Goal: Navigation & Orientation: Find specific page/section

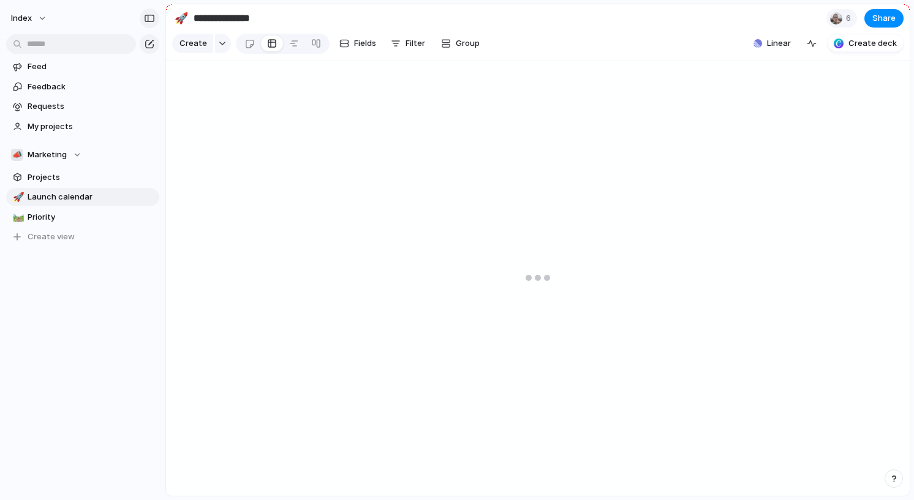
click at [154, 19] on div "button" at bounding box center [149, 18] width 11 height 9
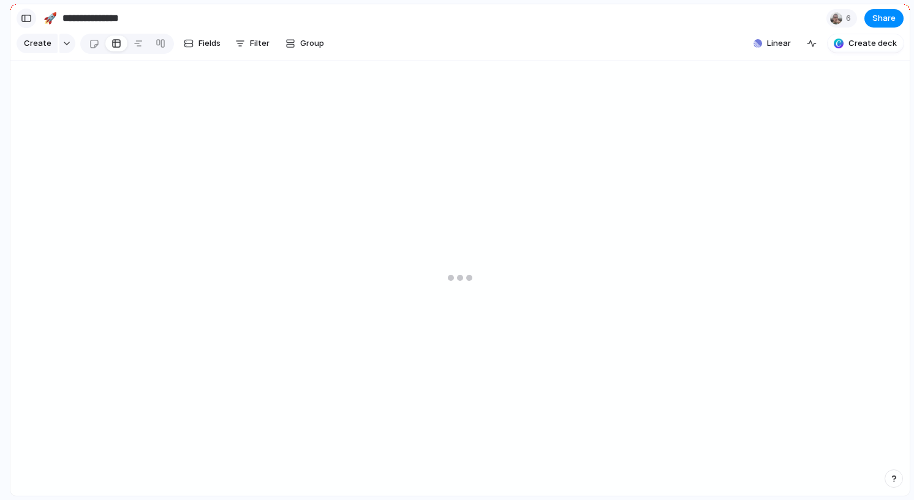
click at [31, 15] on div "button" at bounding box center [26, 18] width 11 height 9
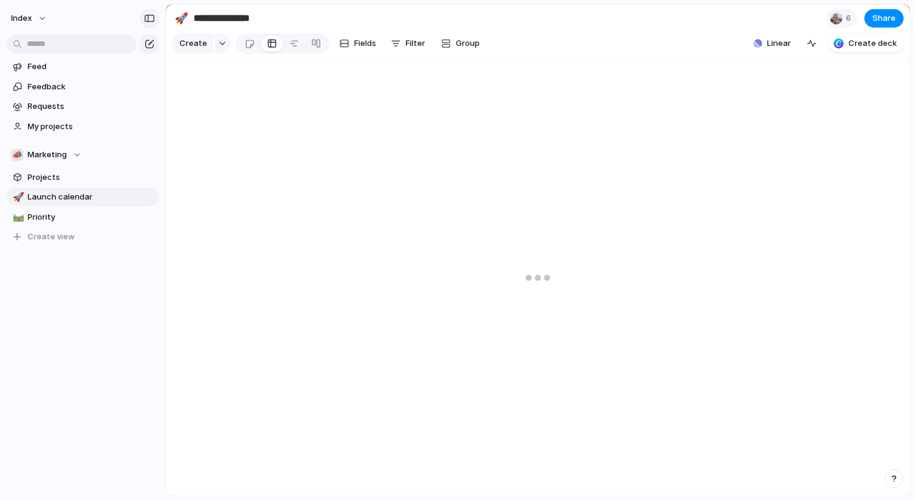
click at [151, 16] on div "button" at bounding box center [149, 18] width 11 height 9
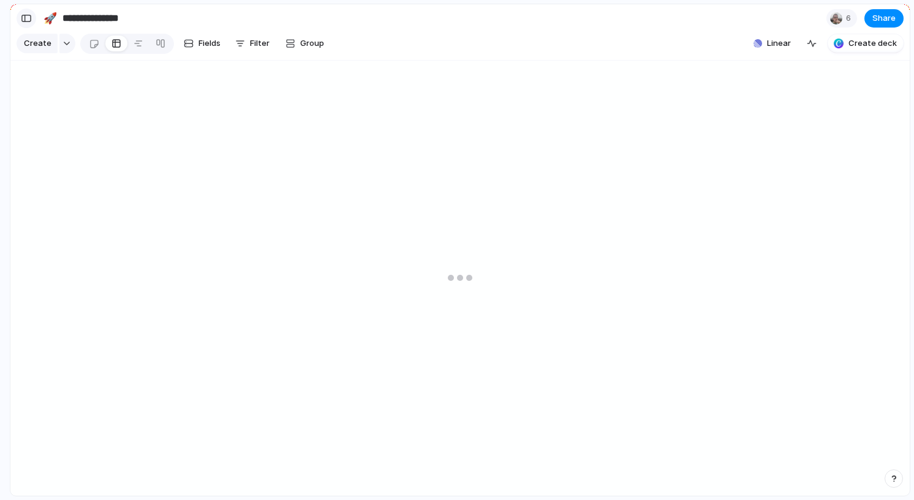
click at [25, 19] on div "button" at bounding box center [26, 18] width 11 height 9
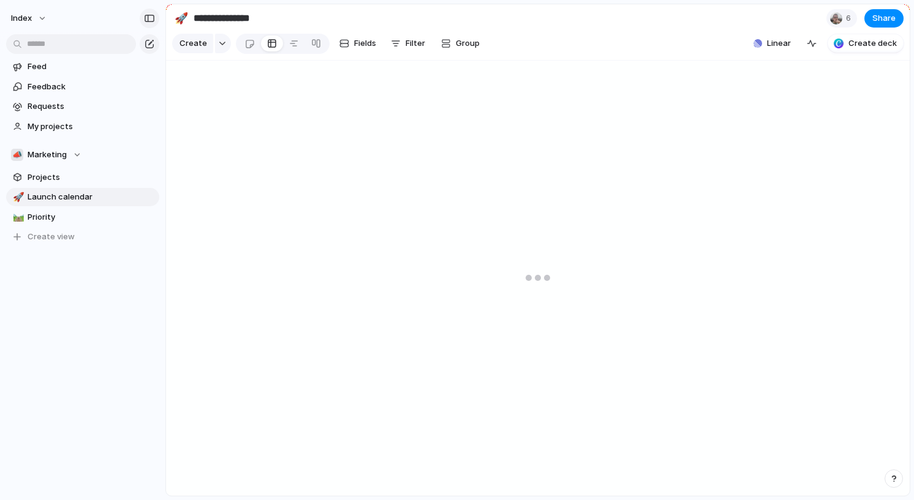
click at [149, 21] on div "button" at bounding box center [149, 18] width 11 height 9
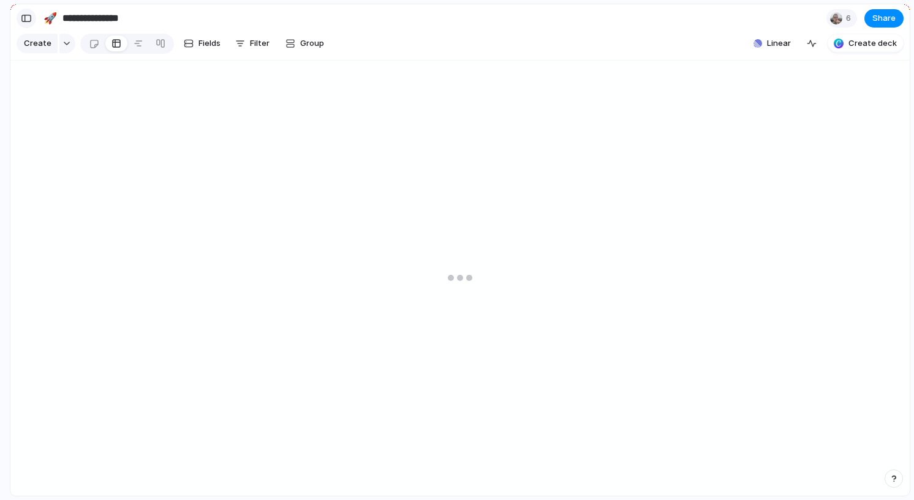
click at [31, 20] on div "button" at bounding box center [26, 18] width 11 height 9
